Goal: Information Seeking & Learning: Learn about a topic

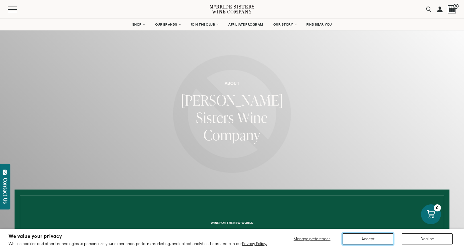
click at [374, 234] on button "Accept" at bounding box center [367, 239] width 51 height 11
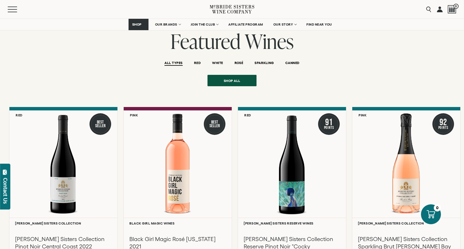
scroll to position [704, 0]
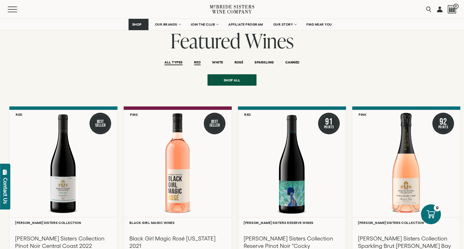
click at [198, 60] on span "RED" at bounding box center [197, 62] width 7 height 5
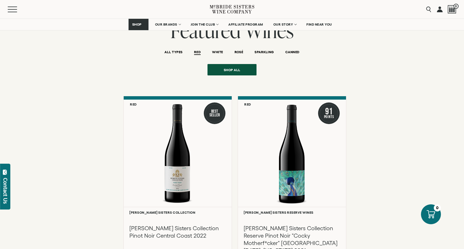
scroll to position [713, 0]
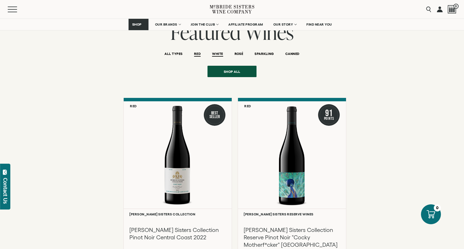
click at [212, 52] on span "WHITE" at bounding box center [217, 54] width 11 height 5
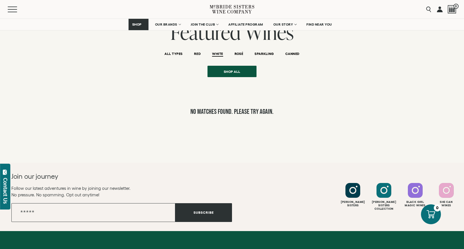
scroll to position [713, 0]
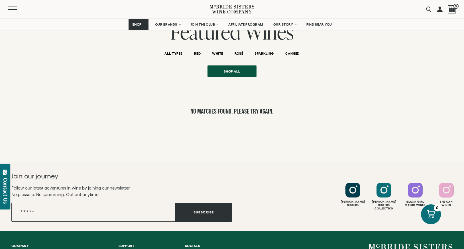
click at [242, 52] on span "ROSÉ" at bounding box center [238, 54] width 9 height 5
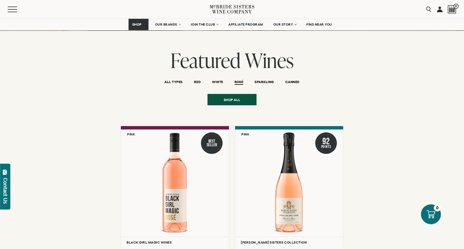
scroll to position [679, 0]
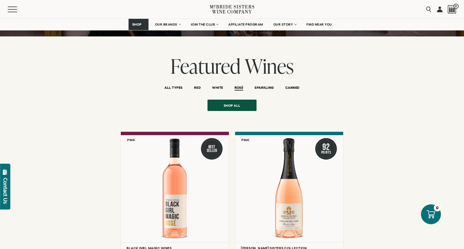
click at [263, 80] on li "SPARKLING" at bounding box center [264, 87] width 30 height 14
click at [263, 86] on span "SPARKLING" at bounding box center [263, 88] width 19 height 5
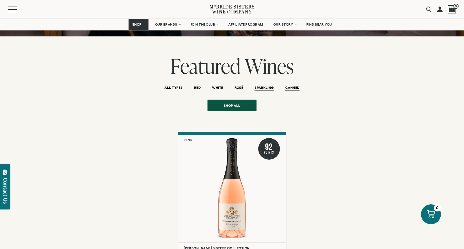
click at [295, 86] on span "CANNED" at bounding box center [292, 88] width 14 height 5
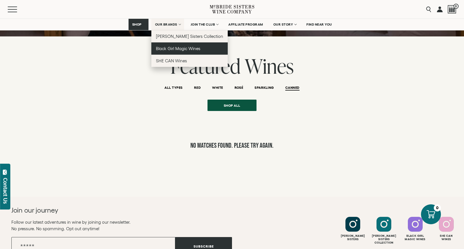
click at [171, 46] on link "Black Girl Magic Wines" at bounding box center [189, 48] width 77 height 12
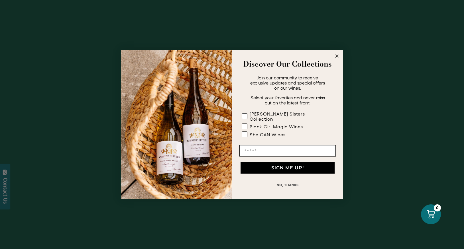
click at [337, 57] on circle "Close dialog" at bounding box center [336, 56] width 7 height 7
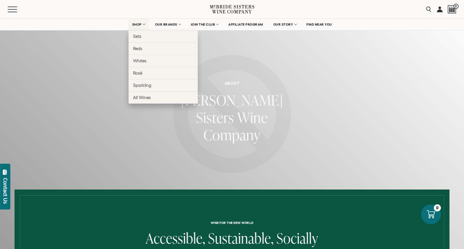
click at [140, 23] on span "SHOP" at bounding box center [137, 24] width 10 height 4
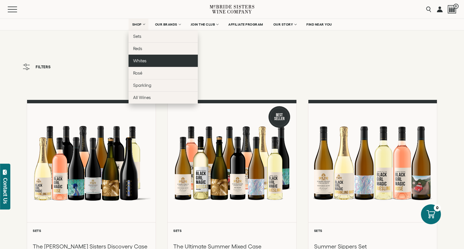
click at [136, 64] on link "Whites" at bounding box center [162, 61] width 69 height 12
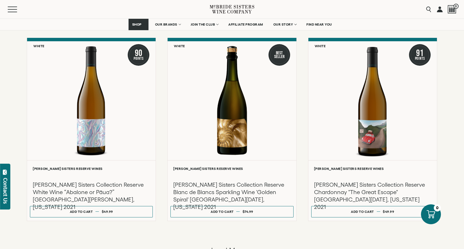
scroll to position [435, 0]
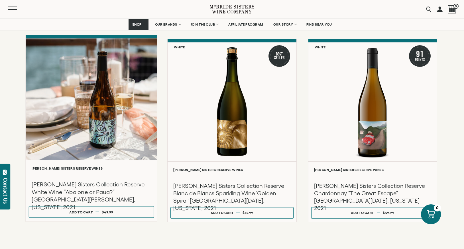
click at [101, 138] on div at bounding box center [91, 98] width 131 height 121
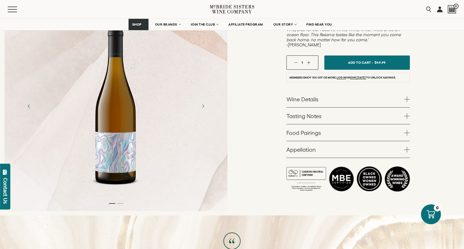
scroll to position [176, 0]
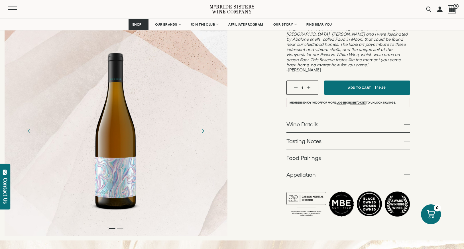
click at [407, 122] on span at bounding box center [407, 125] width 6 height 6
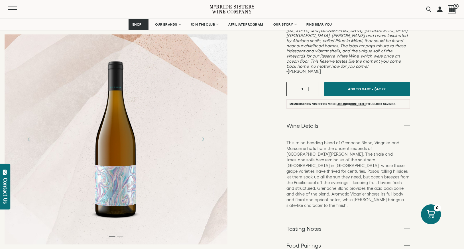
scroll to position [0, 0]
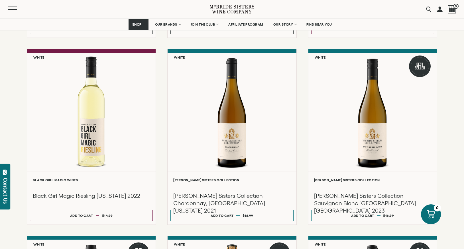
scroll to position [239, 0]
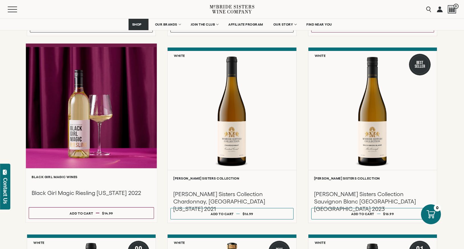
click at [76, 136] on div at bounding box center [91, 107] width 131 height 121
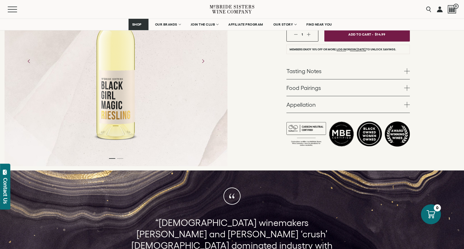
scroll to position [131, 0]
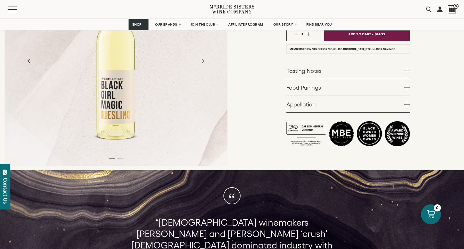
click at [405, 105] on span at bounding box center [407, 105] width 6 height 6
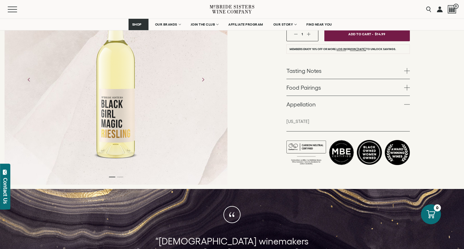
click at [408, 105] on span at bounding box center [407, 105] width 6 height 6
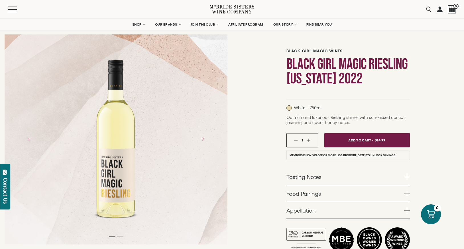
scroll to position [0, 0]
